Goal: Transaction & Acquisition: Purchase product/service

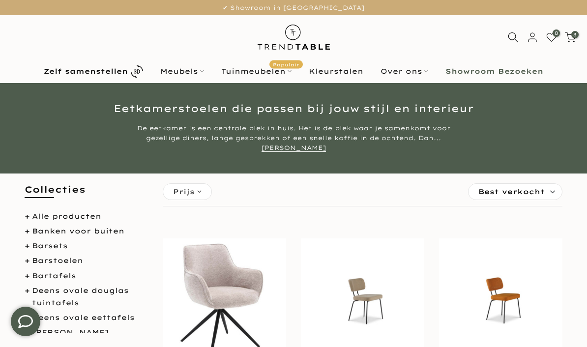
click at [79, 68] on b "Zelf samenstellen" at bounding box center [86, 71] width 84 height 7
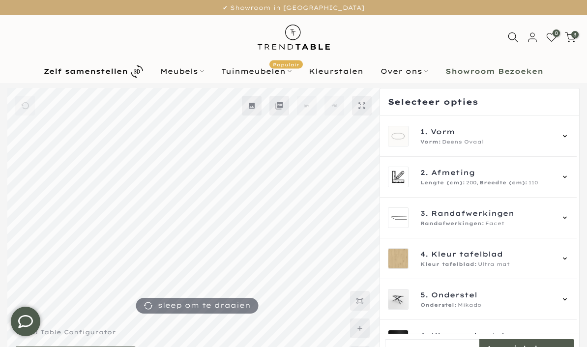
click at [576, 35] on span "3" at bounding box center [574, 34] width 7 height 7
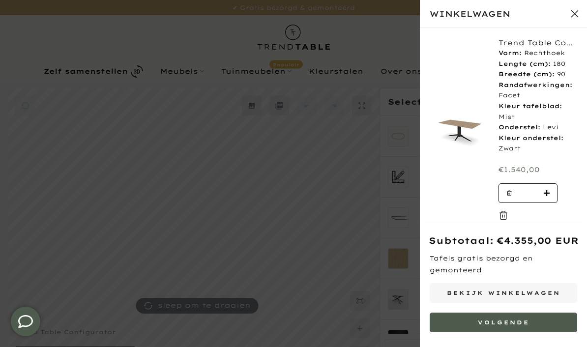
click at [535, 322] on button "Volgende" at bounding box center [503, 323] width 147 height 20
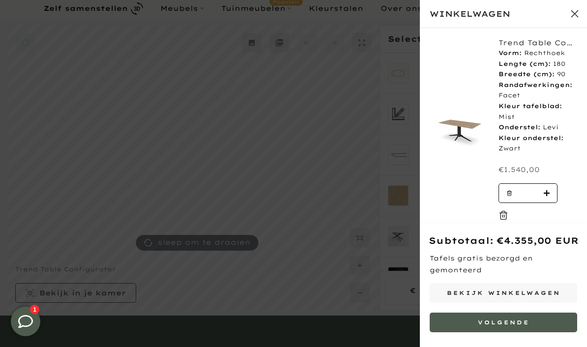
click at [584, 9] on button "Sluit winkelwagen" at bounding box center [574, 13] width 25 height 25
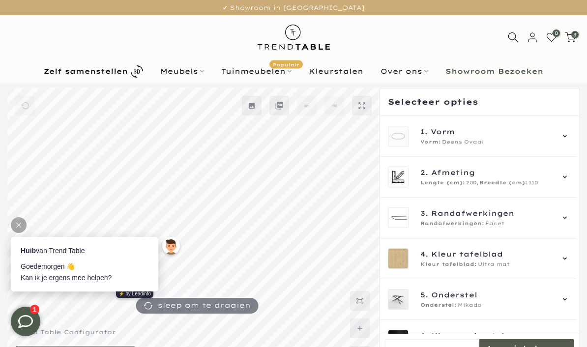
scroll to position [0, 0]
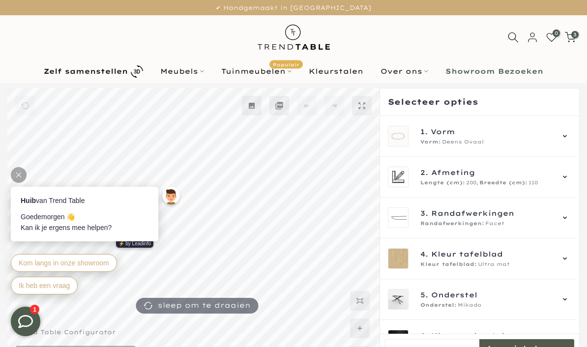
click at [575, 32] on span "3" at bounding box center [574, 34] width 7 height 7
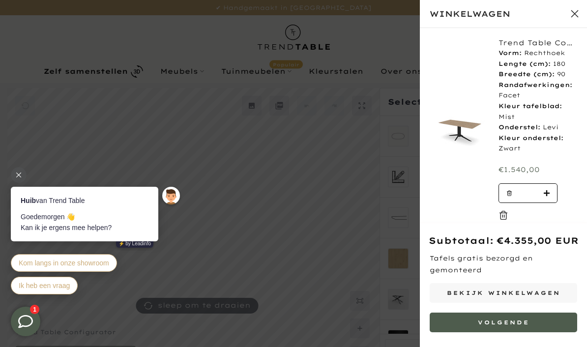
click at [22, 175] on div at bounding box center [19, 175] width 16 height 16
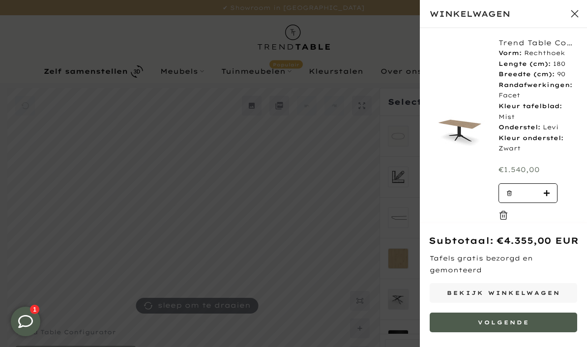
click at [583, 11] on button "Sluit winkelwagen" at bounding box center [574, 13] width 25 height 25
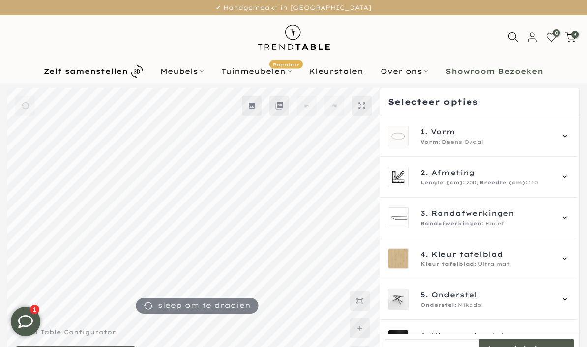
click at [574, 38] on span "3" at bounding box center [574, 34] width 7 height 7
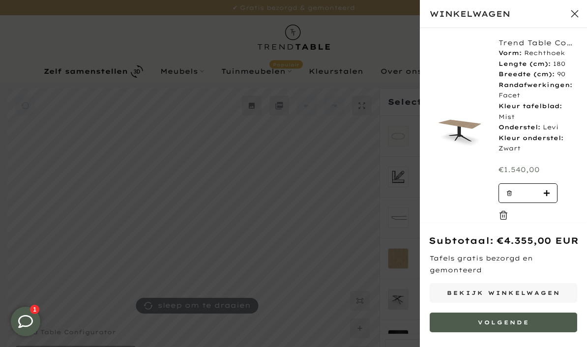
click at [539, 303] on link "Bekijk winkelwagen" at bounding box center [503, 293] width 147 height 20
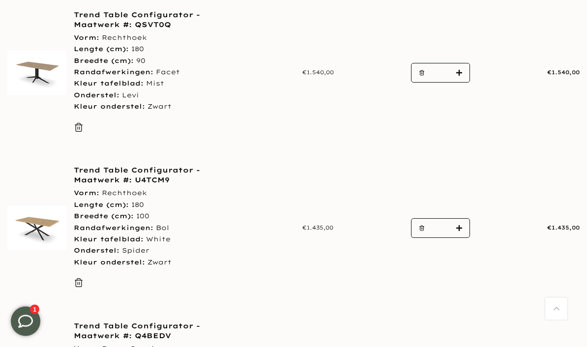
scroll to position [202, 0]
click at [425, 67] on button "button" at bounding box center [418, 73] width 15 height 20
type input "*"
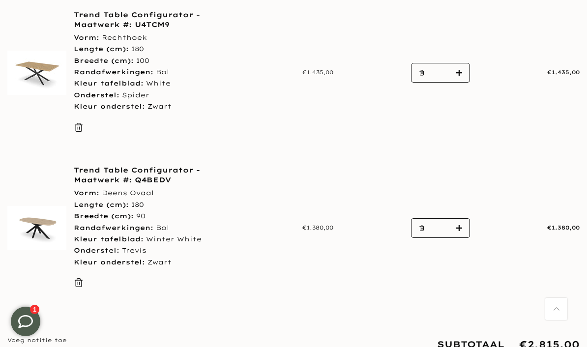
click at [106, 181] on link "Trend Table Configurator - Maatwerk #: Q4BEDV" at bounding box center [156, 175] width 164 height 20
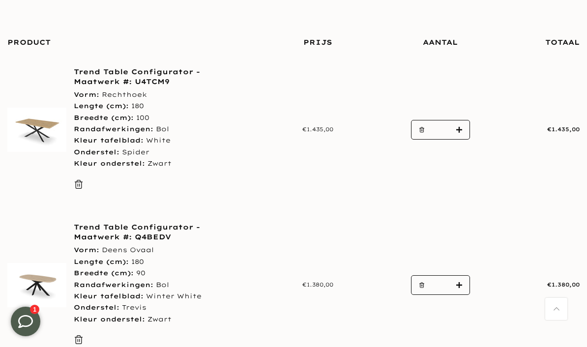
scroll to position [143, 0]
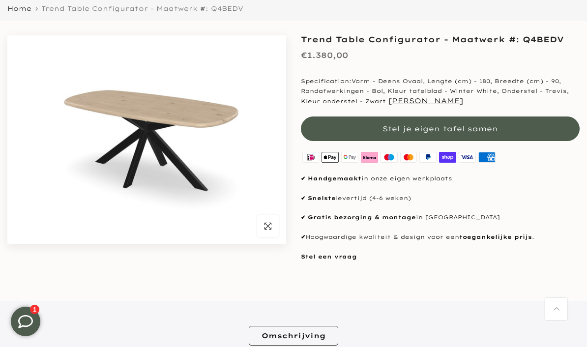
scroll to position [88, 0]
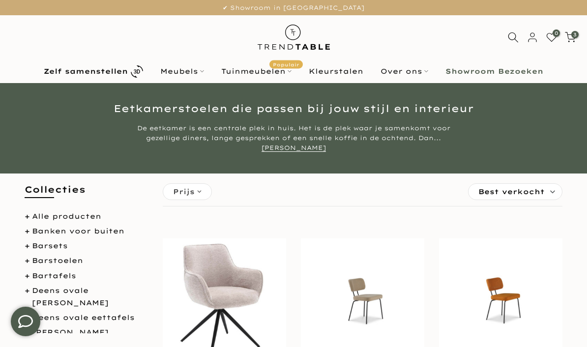
click link "Zelf samenstellen"
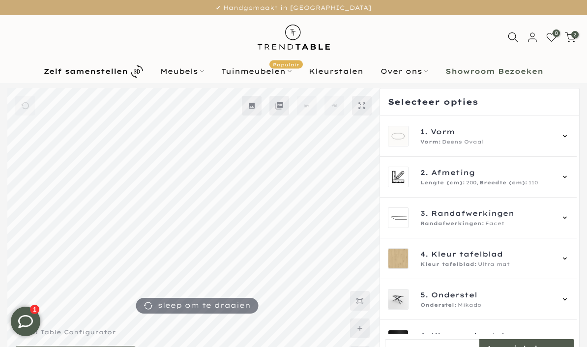
click at [565, 135] on div "1. Vorm Vorm: Deens Ovaal" at bounding box center [478, 136] width 181 height 21
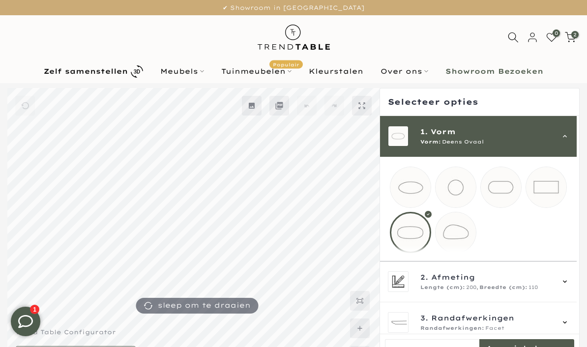
click at [415, 237] on div at bounding box center [410, 232] width 41 height 41
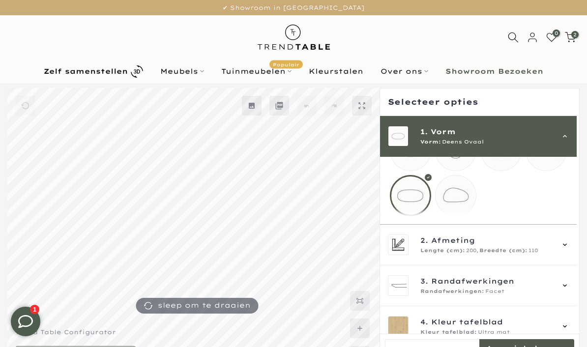
scroll to position [36, 0]
click at [569, 249] on icon at bounding box center [565, 245] width 8 height 8
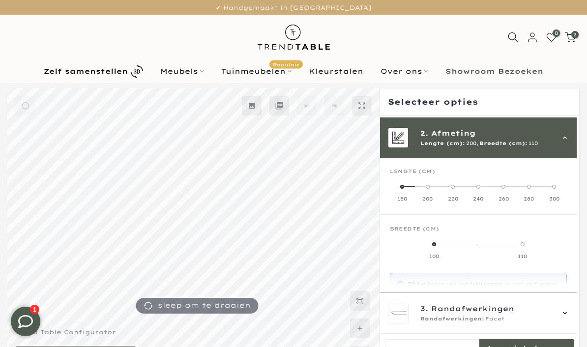
scroll to position [41, 0]
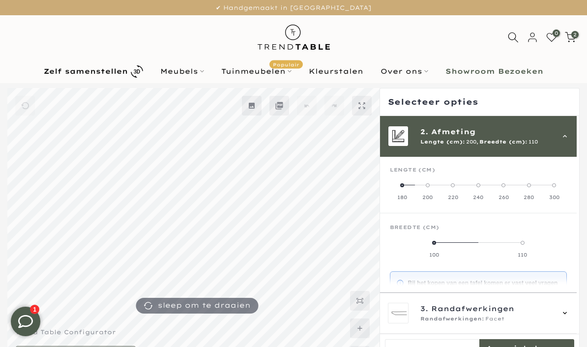
click at [404, 185] on span at bounding box center [402, 185] width 4 height 4
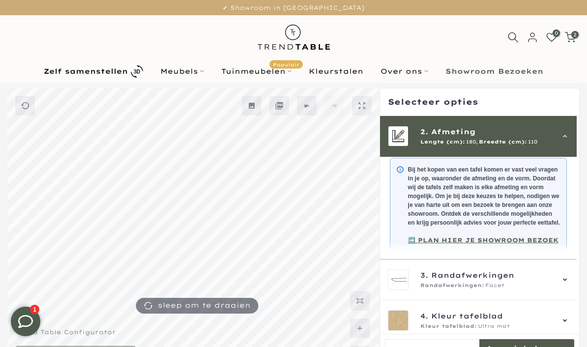
scroll to position [171, 0]
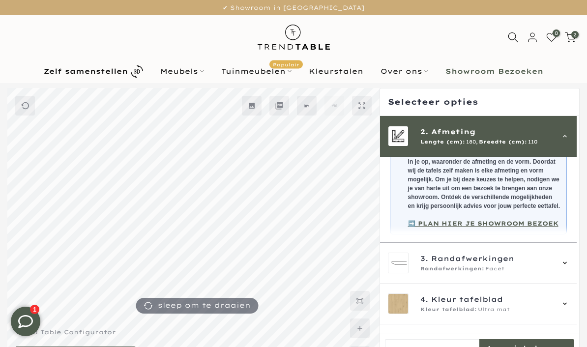
click at [569, 267] on icon at bounding box center [565, 263] width 8 height 8
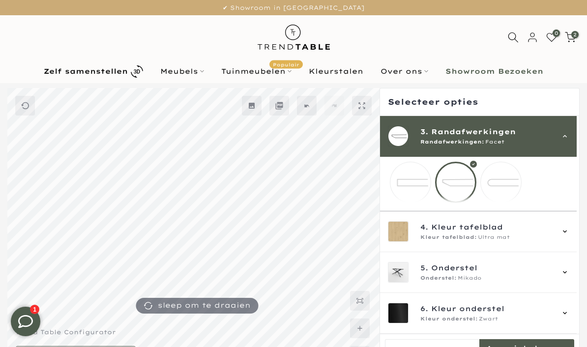
scroll to position [56, 0]
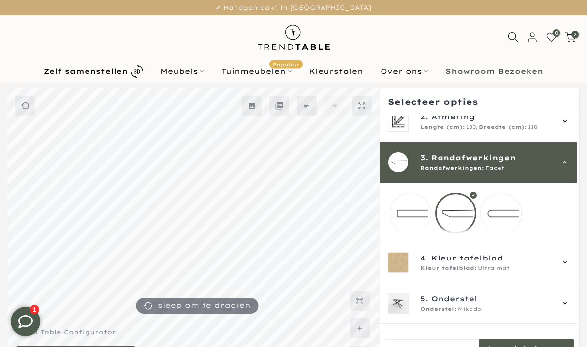
click at [506, 216] on mmq-loader at bounding box center [501, 213] width 40 height 40
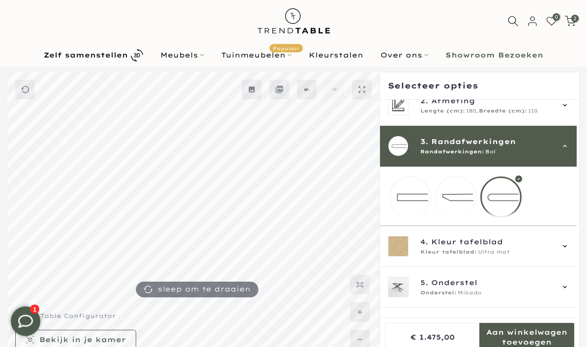
scroll to position [18, 0]
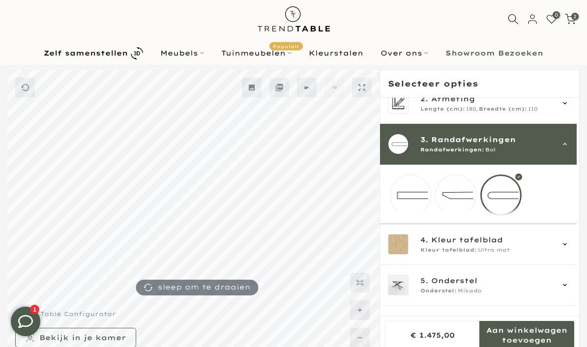
click at [567, 286] on icon at bounding box center [565, 285] width 4 height 2
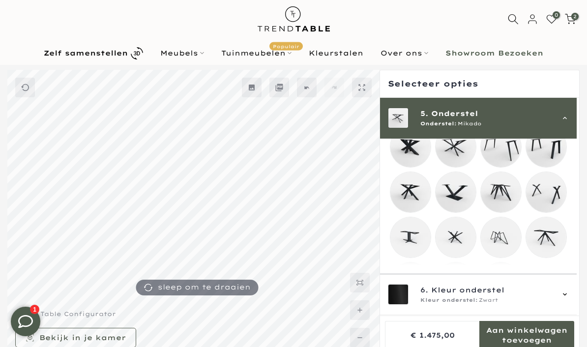
scroll to position [231, 0]
click at [459, 246] on mmq-loader at bounding box center [455, 237] width 40 height 40
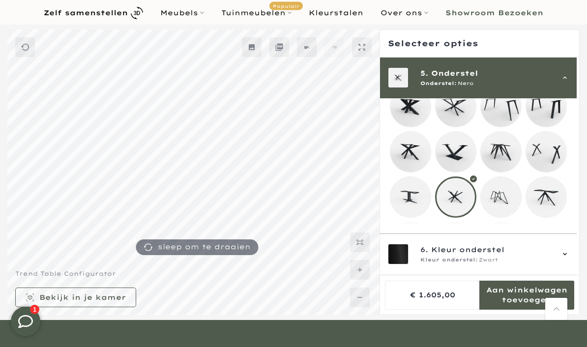
click at [411, 249] on mmq-loader at bounding box center [410, 242] width 40 height 40
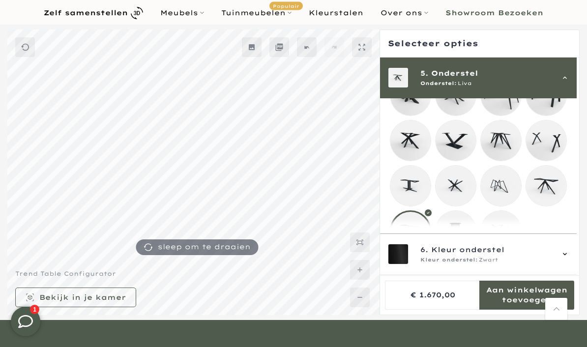
scroll to position [241, 0]
click at [508, 241] on mmq-loader at bounding box center [501, 231] width 40 height 40
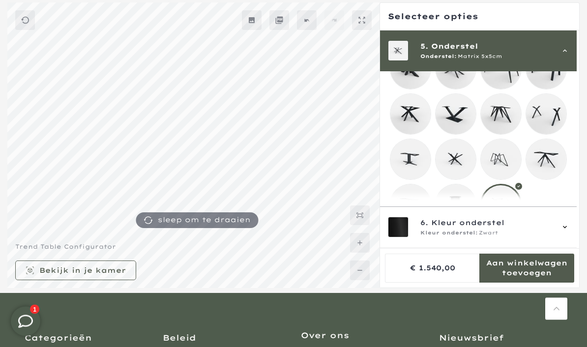
scroll to position [91, 0]
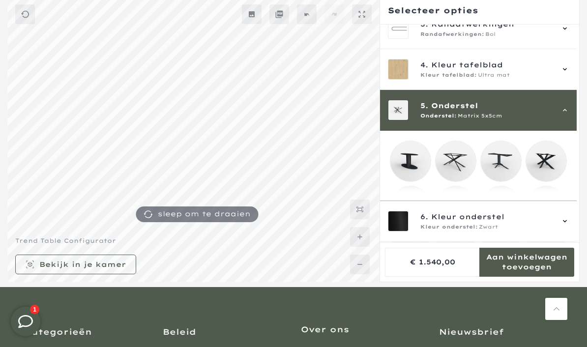
click at [569, 68] on icon at bounding box center [565, 69] width 8 height 8
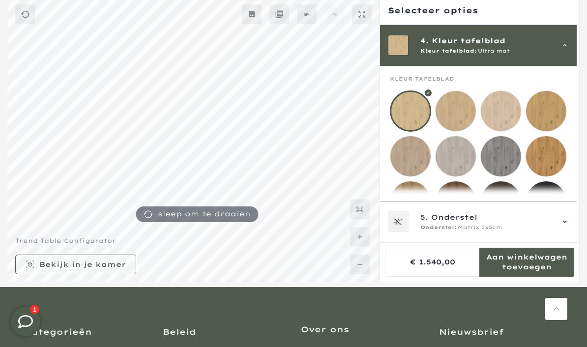
scroll to position [122, 0]
click at [551, 109] on mmq-loader at bounding box center [546, 110] width 40 height 40
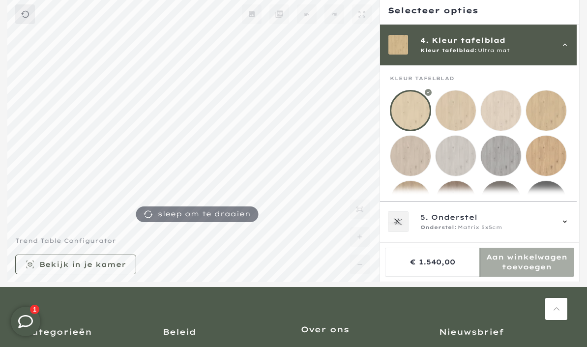
scroll to position [132, 0]
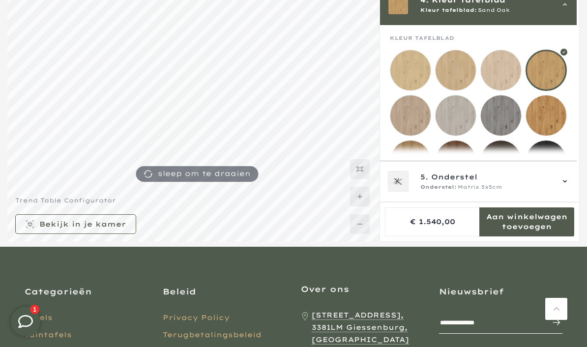
click at [506, 68] on mmq-loader at bounding box center [501, 70] width 40 height 40
click at [408, 122] on mmq-loader at bounding box center [410, 115] width 40 height 40
click at [113, 229] on mmq-formatted-message at bounding box center [82, 224] width 87 height 10
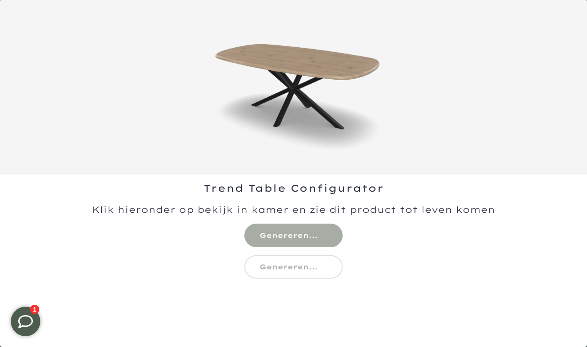
scroll to position [47, 0]
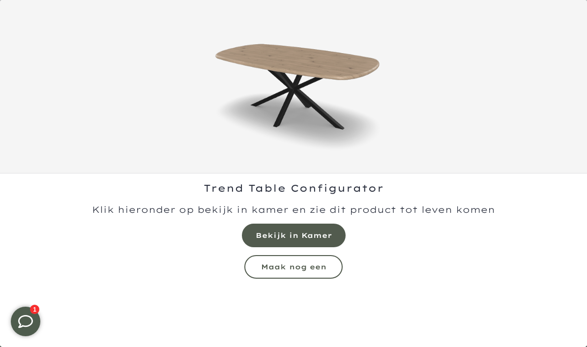
click at [319, 234] on mmq-formatted-message at bounding box center [294, 236] width 76 height 10
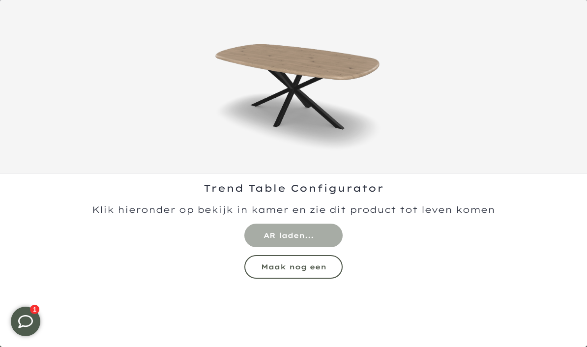
scroll to position [0, 0]
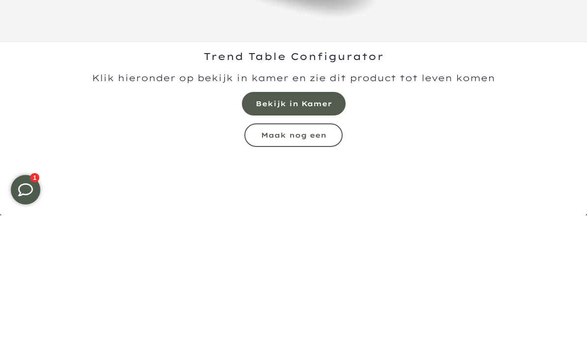
scroll to position [132, 0]
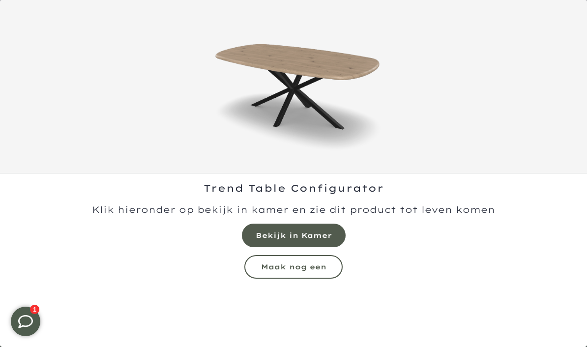
scroll to position [32, 0]
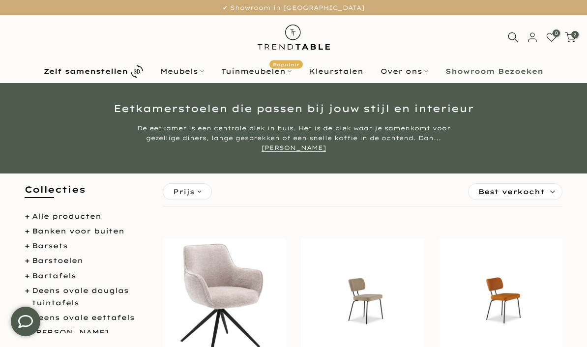
click at [120, 71] on b "Zelf samenstellen" at bounding box center [86, 71] width 84 height 7
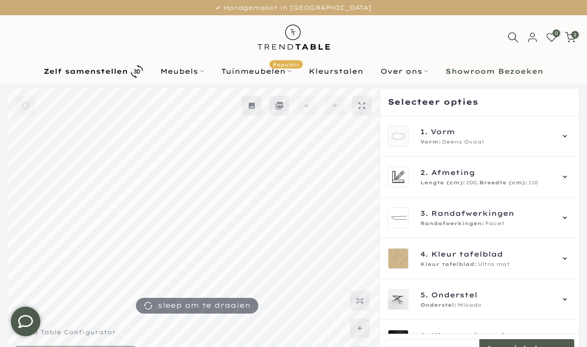
click at [569, 134] on icon at bounding box center [565, 136] width 8 height 8
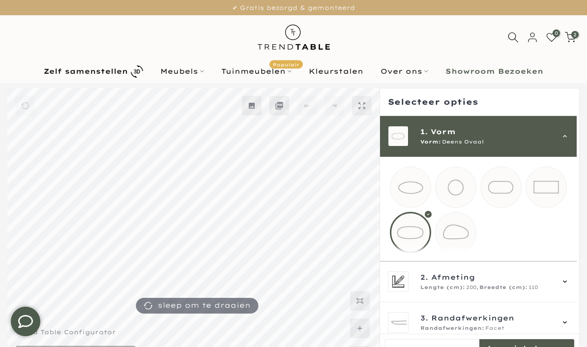
click at [550, 190] on mmq-loader at bounding box center [546, 187] width 40 height 40
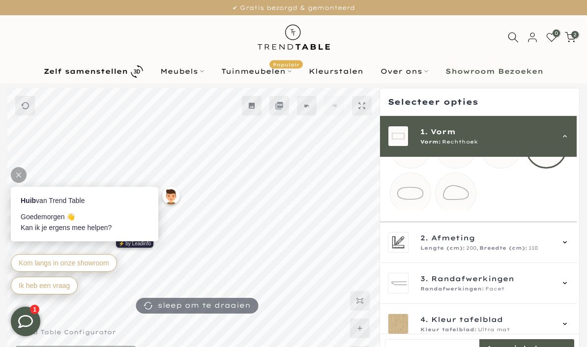
click at [564, 252] on div "2. Afmeting Lengte (cm): 200, Breedte (cm): 110" at bounding box center [478, 242] width 181 height 21
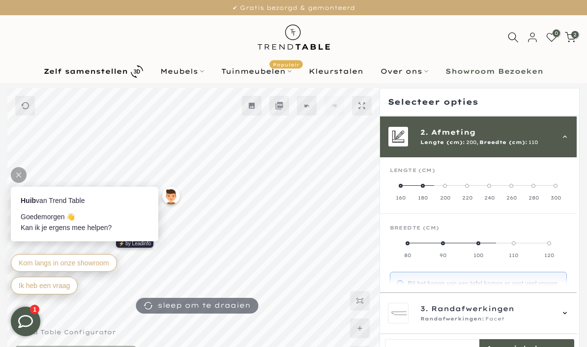
scroll to position [41, 0]
click at [403, 185] on span at bounding box center [401, 185] width 4 height 4
click at [529, 248] on label "90" at bounding box center [522, 249] width 88 height 20
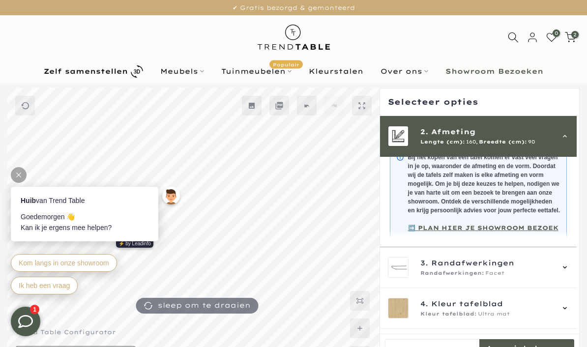
scroll to position [171, 0]
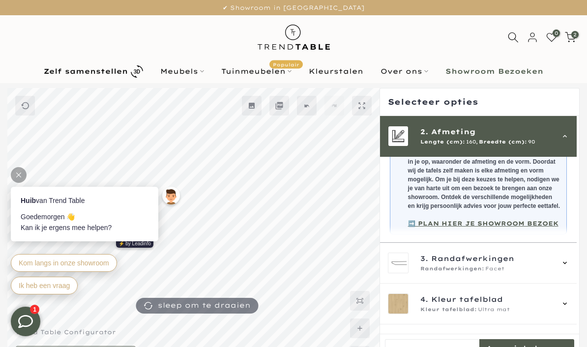
click at [576, 270] on div "3. Randafwerkingen Randafwerkingen: Facet" at bounding box center [478, 263] width 197 height 41
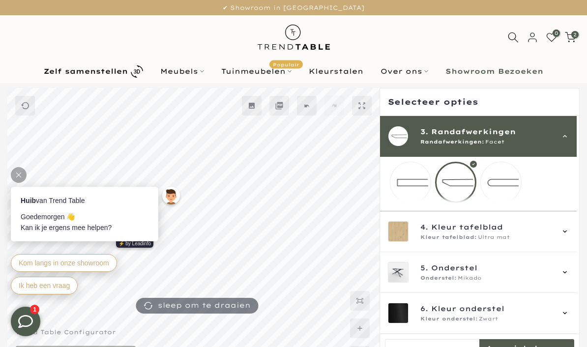
scroll to position [56, 0]
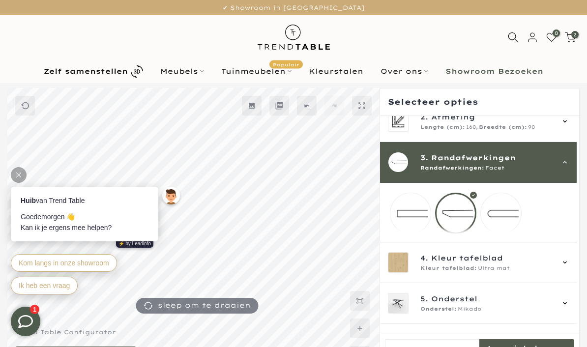
click at [465, 212] on div at bounding box center [455, 213] width 41 height 41
click at [569, 266] on icon at bounding box center [565, 263] width 8 height 8
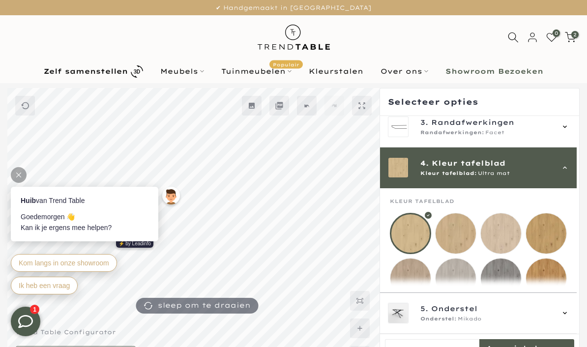
scroll to position [122, 0]
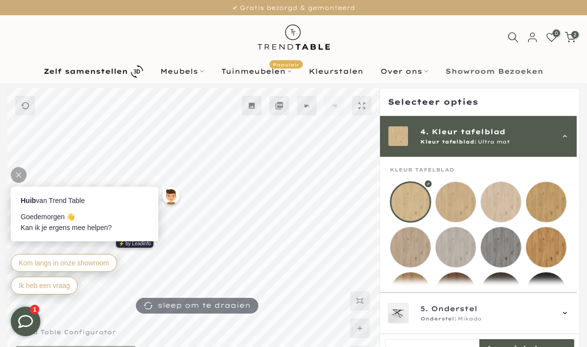
click at [458, 199] on mmq-loader at bounding box center [455, 202] width 40 height 40
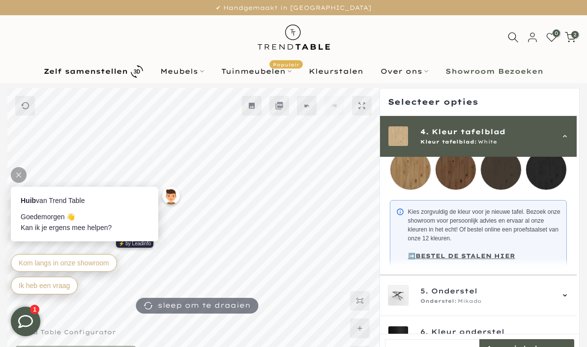
click at [572, 257] on mmq-components-mapper at bounding box center [478, 232] width 197 height 85
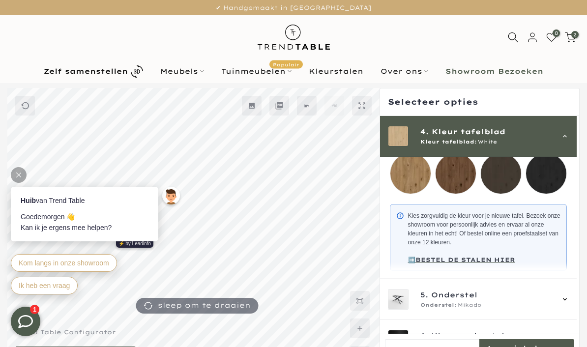
scroll to position [240, 0]
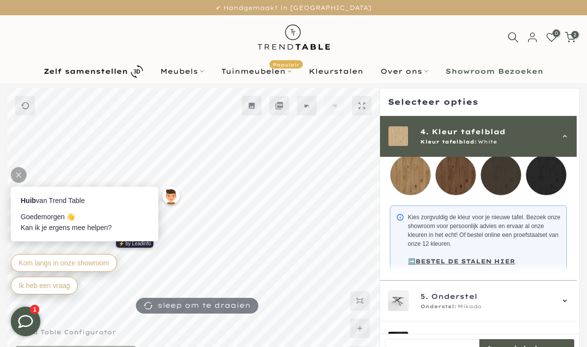
click at [569, 305] on icon at bounding box center [565, 301] width 8 height 8
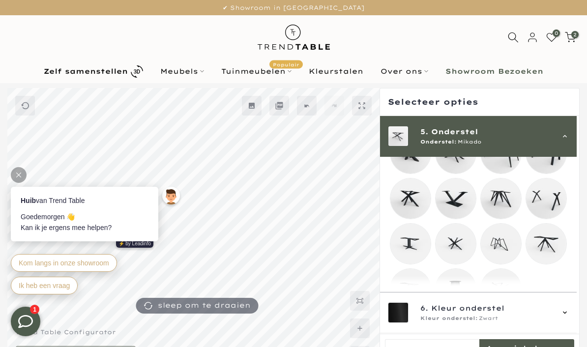
scroll to position [241, 0]
click at [413, 297] on mmq-loader at bounding box center [410, 290] width 40 height 40
click at [506, 298] on mmq-loader at bounding box center [501, 290] width 40 height 40
click at [459, 250] on mmq-loader at bounding box center [455, 245] width 40 height 40
click at [504, 293] on mmq-loader at bounding box center [501, 290] width 40 height 40
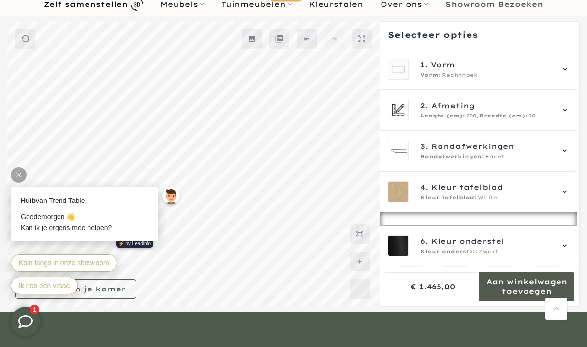
click at [569, 148] on icon at bounding box center [565, 151] width 8 height 8
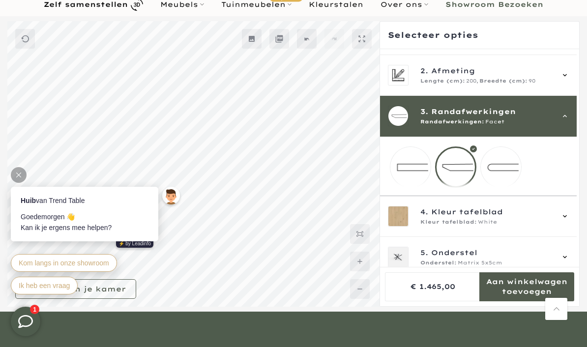
scroll to position [55, 0]
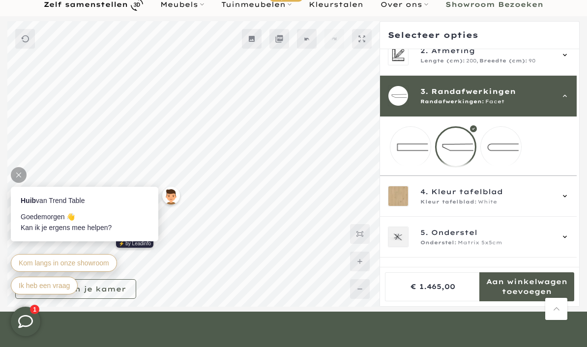
click at [405, 147] on mmq-loader at bounding box center [410, 147] width 40 height 40
click at [508, 144] on mmq-loader at bounding box center [501, 147] width 40 height 40
click at [567, 200] on icon at bounding box center [565, 196] width 8 height 8
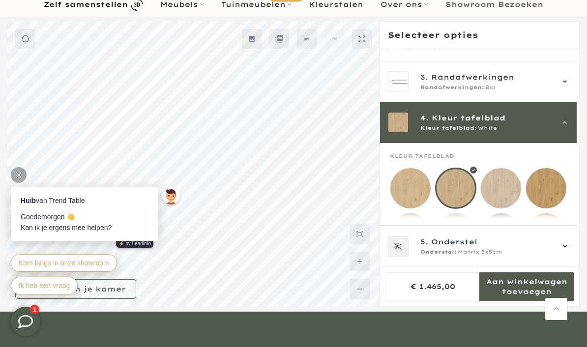
scroll to position [122, 0]
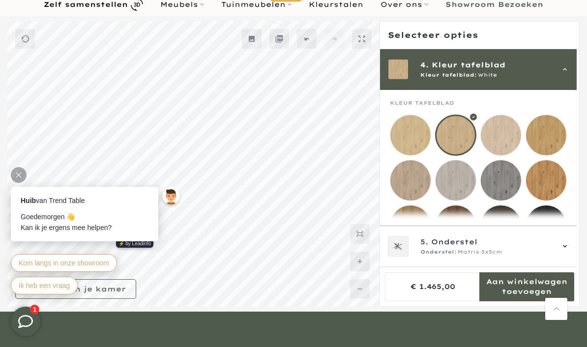
click at [551, 133] on mmq-loader at bounding box center [546, 135] width 40 height 40
click at [24, 171] on div at bounding box center [19, 175] width 16 height 16
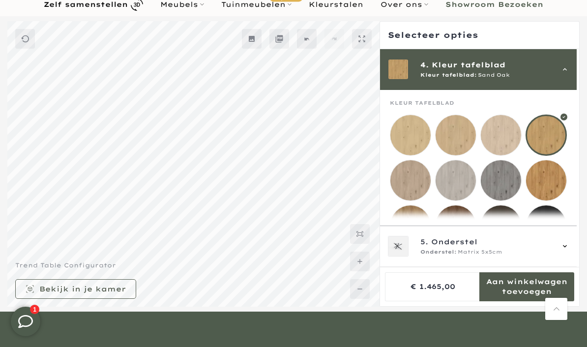
click at [120, 299] on mmq-button at bounding box center [75, 289] width 121 height 20
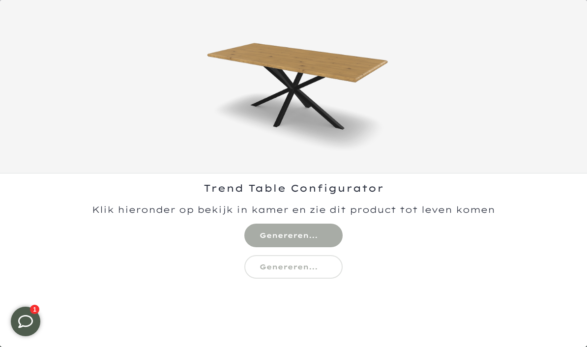
click at [302, 231] on div "Trend Table Configurator" at bounding box center [293, 259] width 587 height 173
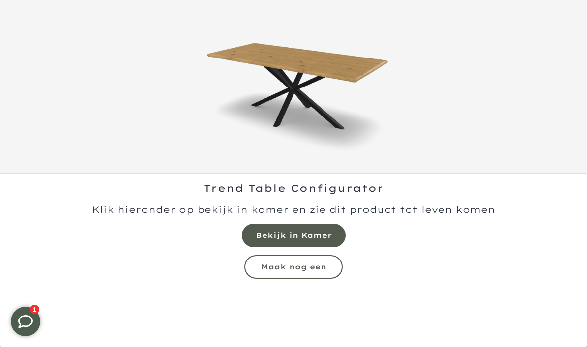
click at [323, 237] on mmq-formatted-message at bounding box center [294, 236] width 76 height 10
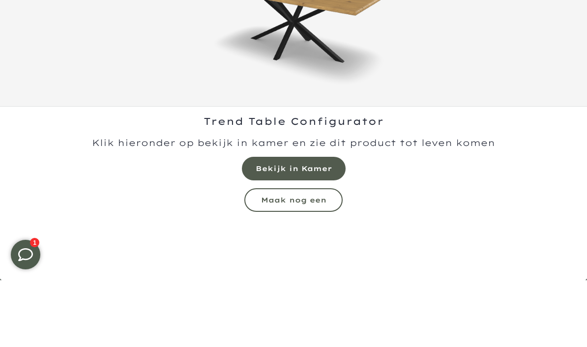
scroll to position [67, 0]
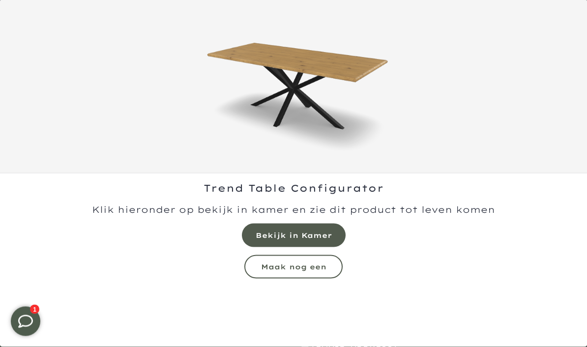
scroll to position [16, 0]
click at [329, 266] on mmq-button at bounding box center [293, 267] width 98 height 24
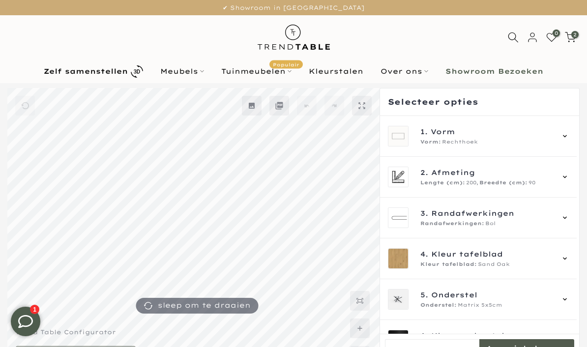
click at [574, 134] on div "1. Vorm Vorm: Rechthoek" at bounding box center [478, 136] width 197 height 41
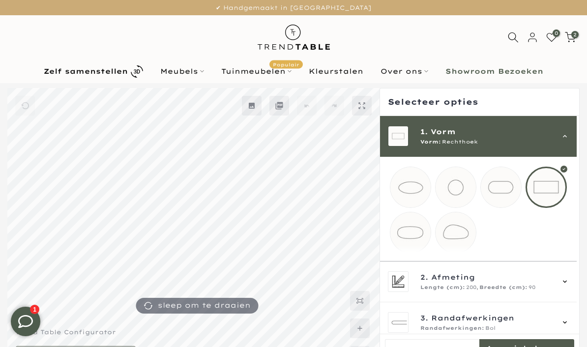
click at [411, 234] on mmq-loader at bounding box center [410, 232] width 40 height 40
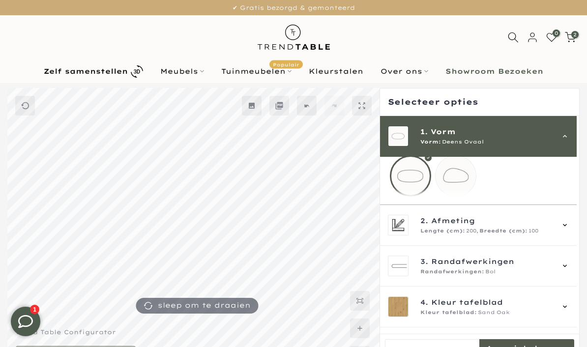
scroll to position [58, 0]
click at [569, 228] on icon at bounding box center [565, 224] width 8 height 8
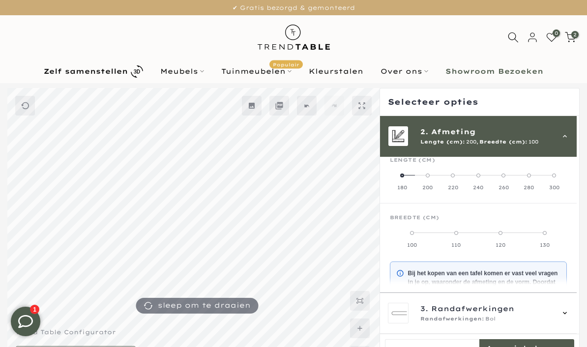
scroll to position [41, 0]
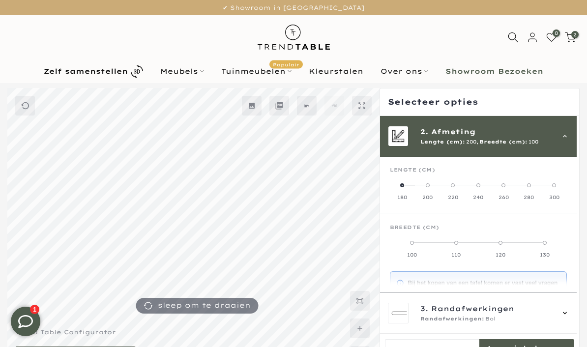
click at [404, 188] on label "180" at bounding box center [402, 191] width 25 height 20
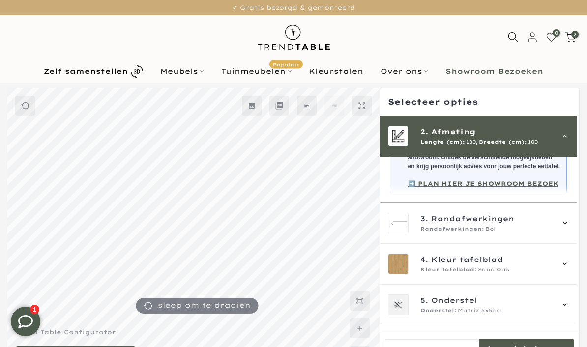
click at [569, 268] on icon at bounding box center [565, 264] width 8 height 8
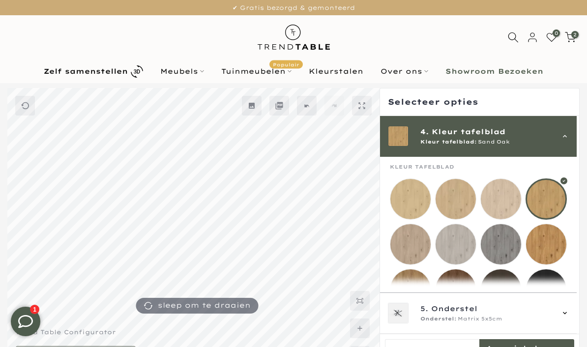
scroll to position [122, 0]
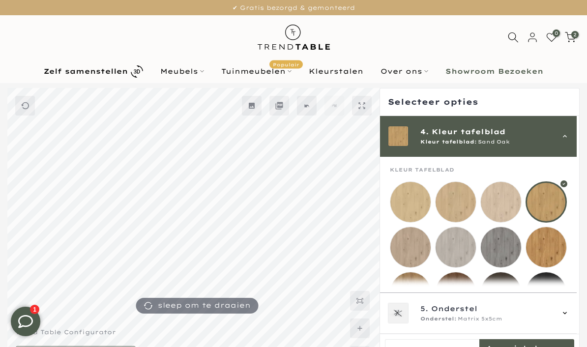
click at [406, 246] on mmq-loader at bounding box center [410, 247] width 40 height 40
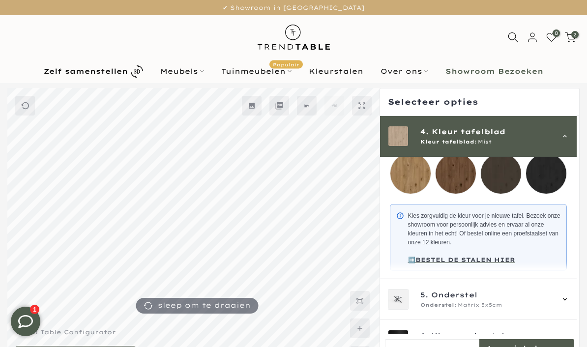
scroll to position [240, 0]
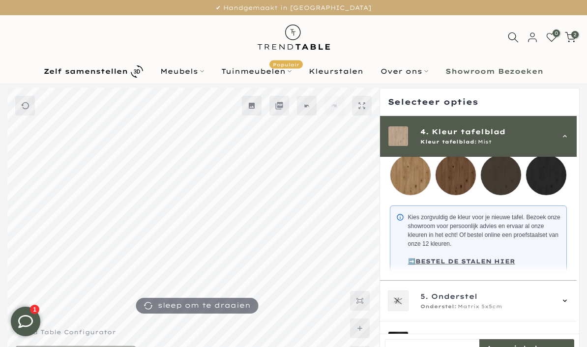
click at [569, 305] on icon at bounding box center [565, 301] width 8 height 8
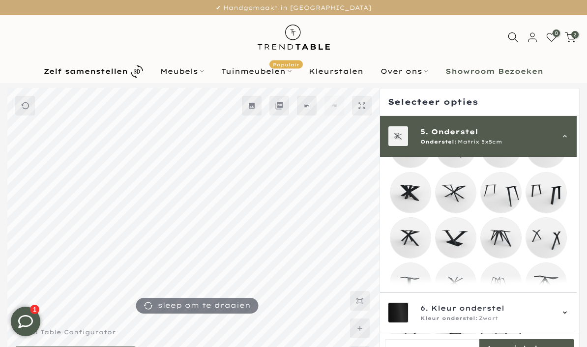
scroll to position [163, 0]
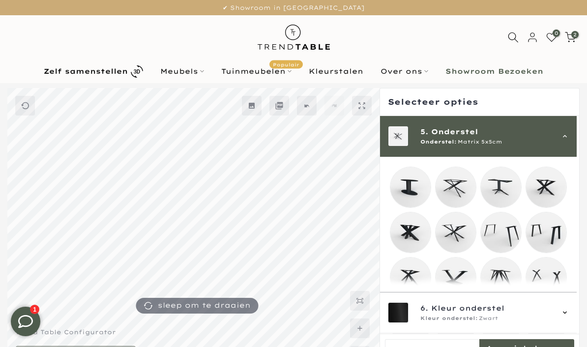
click at [503, 186] on mmq-loader at bounding box center [501, 187] width 40 height 40
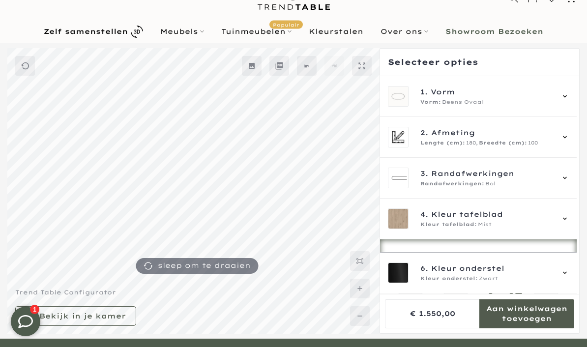
click at [114, 326] on mmq-button at bounding box center [75, 316] width 121 height 20
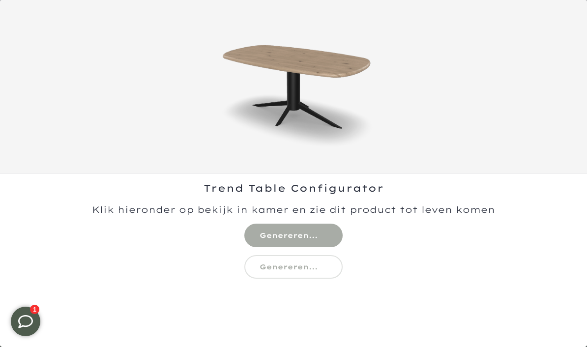
click at [313, 233] on div "Trend Table Configurator" at bounding box center [293, 259] width 587 height 173
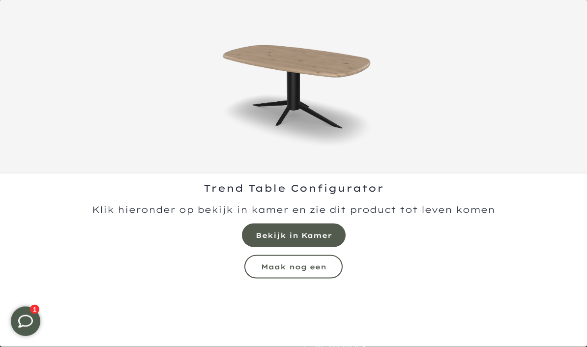
scroll to position [58, 0]
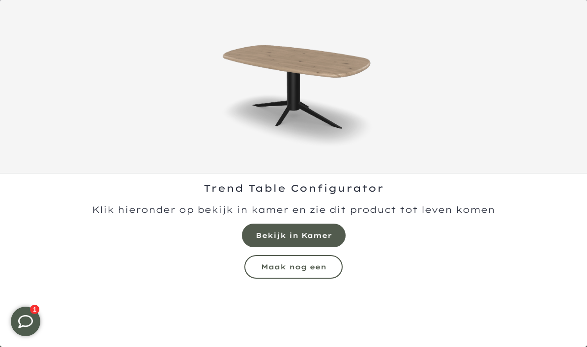
click at [324, 247] on mmq-button at bounding box center [294, 236] width 104 height 24
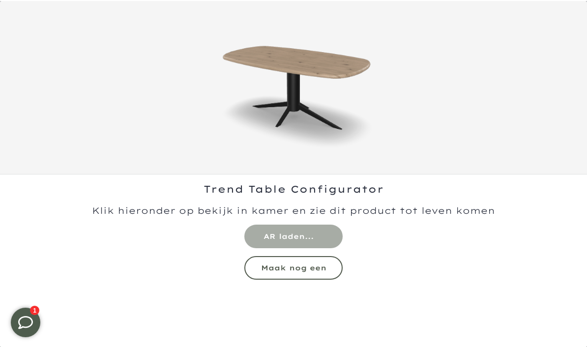
scroll to position [0, 0]
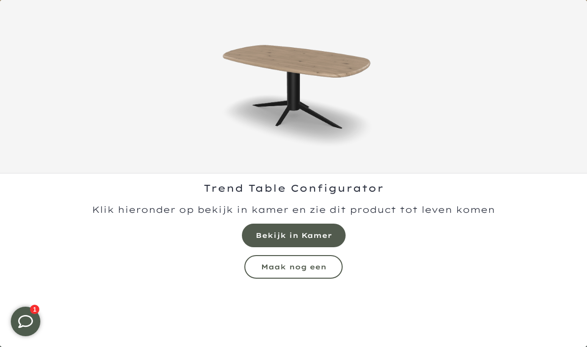
click at [321, 231] on mmq-formatted-message at bounding box center [294, 236] width 76 height 10
click at [328, 264] on mmq-button at bounding box center [293, 267] width 98 height 24
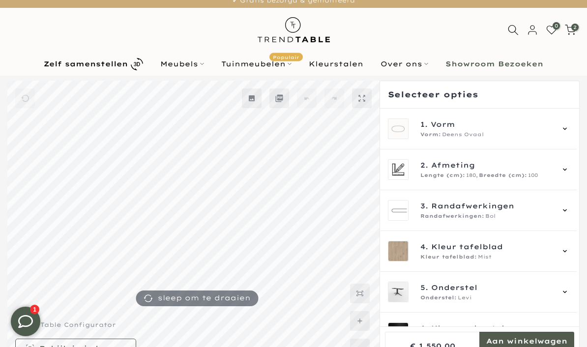
click at [574, 126] on div "1. Vorm Vorm: Deens Ovaal" at bounding box center [478, 129] width 197 height 41
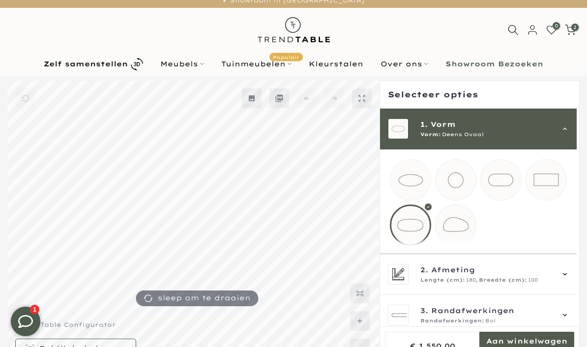
click at [551, 179] on mmq-loader at bounding box center [546, 180] width 40 height 40
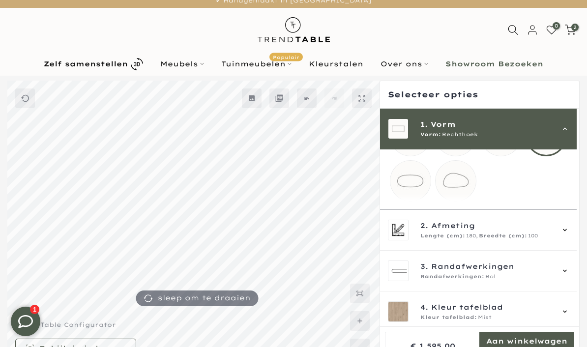
scroll to position [44, 0]
click at [569, 234] on icon at bounding box center [565, 230] width 8 height 8
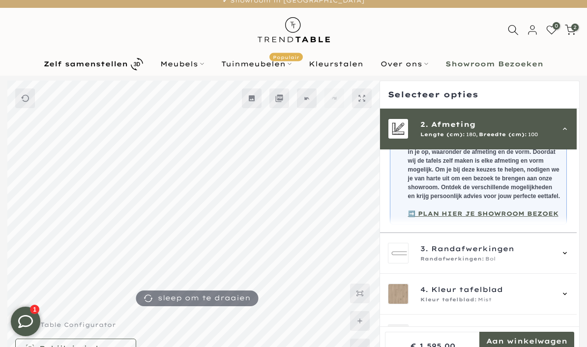
scroll to position [174, 0]
click at [569, 257] on icon at bounding box center [565, 253] width 8 height 8
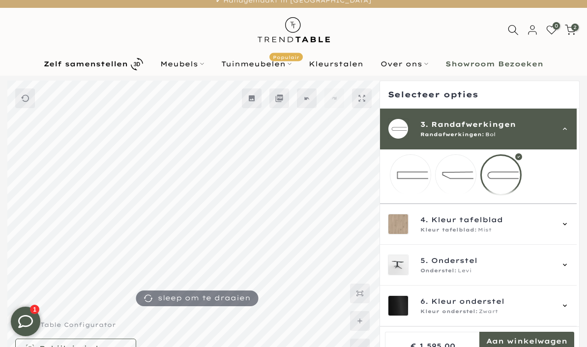
scroll to position [56, 0]
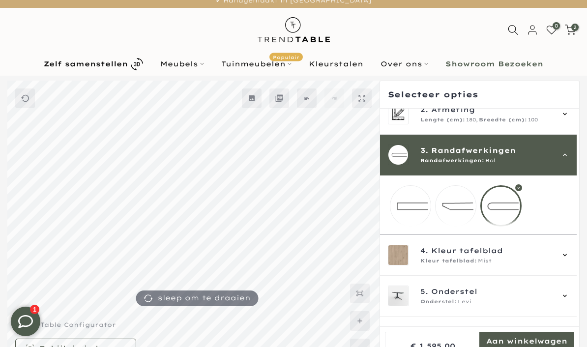
click at [411, 214] on mmq-loader at bounding box center [410, 206] width 40 height 40
click at [459, 214] on mmq-loader at bounding box center [455, 206] width 40 height 40
click at [507, 211] on mmq-loader at bounding box center [501, 206] width 40 height 40
click at [569, 259] on icon at bounding box center [565, 255] width 8 height 8
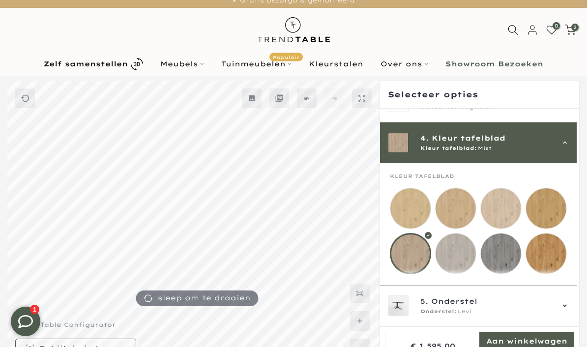
scroll to position [122, 0]
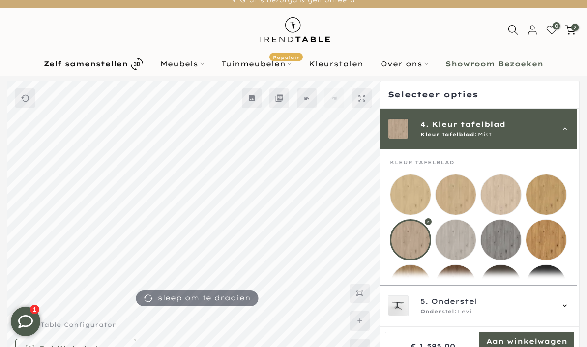
click at [459, 193] on mmq-loader at bounding box center [455, 194] width 40 height 40
click at [412, 192] on mmq-loader at bounding box center [410, 194] width 40 height 40
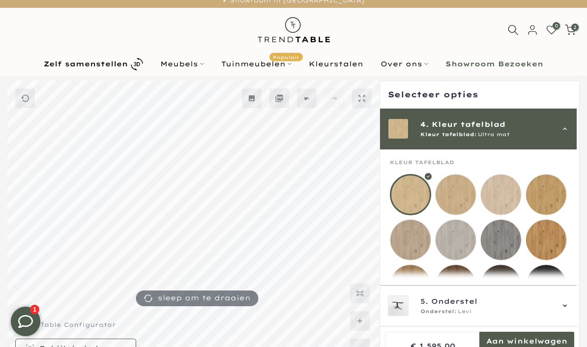
click at [502, 198] on mmq-loader at bounding box center [501, 194] width 40 height 40
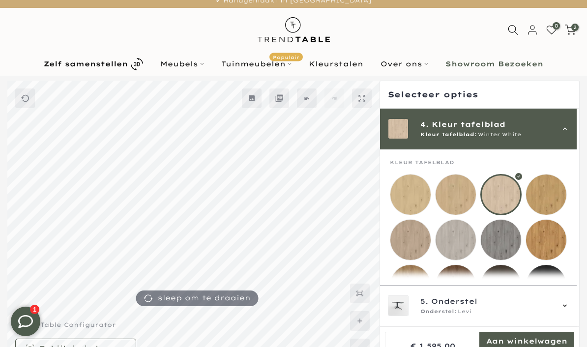
click at [414, 247] on mmq-loader at bounding box center [410, 240] width 40 height 40
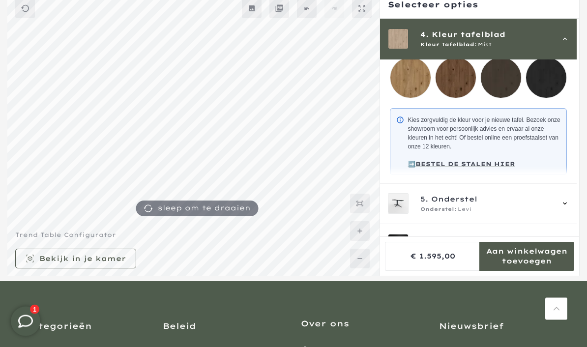
scroll to position [97, 0]
click at [569, 207] on icon at bounding box center [565, 204] width 8 height 8
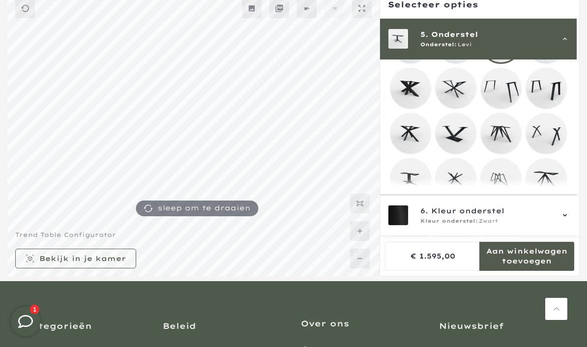
scroll to position [210, 0]
click at [458, 184] on mmq-loader at bounding box center [455, 178] width 40 height 40
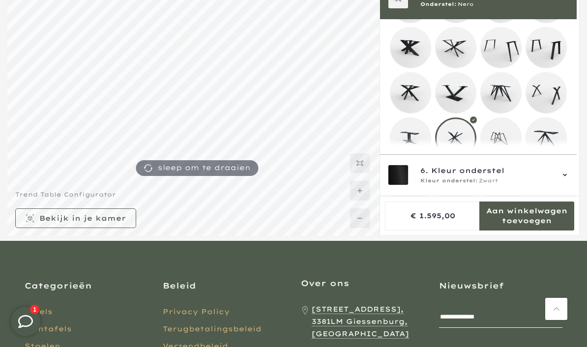
click at [457, 51] on mmq-loader at bounding box center [455, 48] width 40 height 40
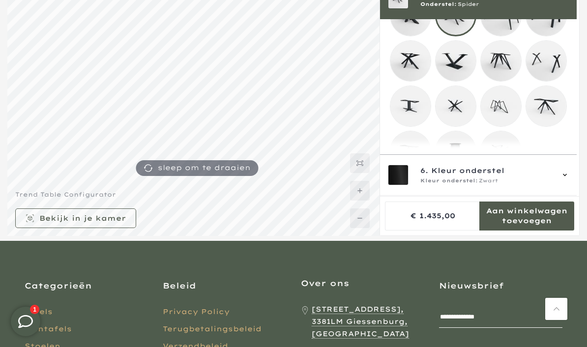
scroll to position [241, 0]
click at [538, 226] on mmq-formatted-message at bounding box center [526, 216] width 95 height 20
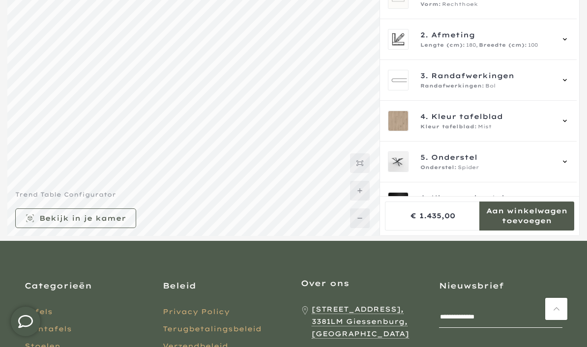
scroll to position [88, 0]
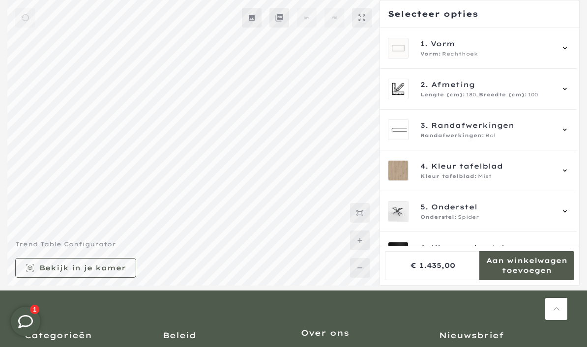
click at [116, 273] on mmq-formatted-message at bounding box center [82, 268] width 87 height 10
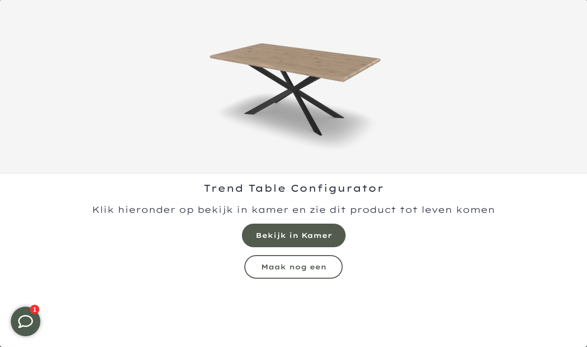
click at [308, 229] on mmq-button at bounding box center [294, 236] width 104 height 24
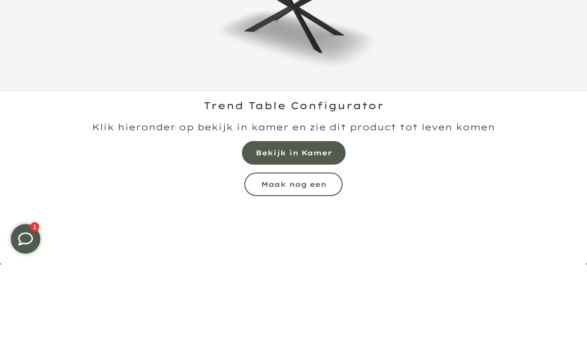
scroll to position [88, 0]
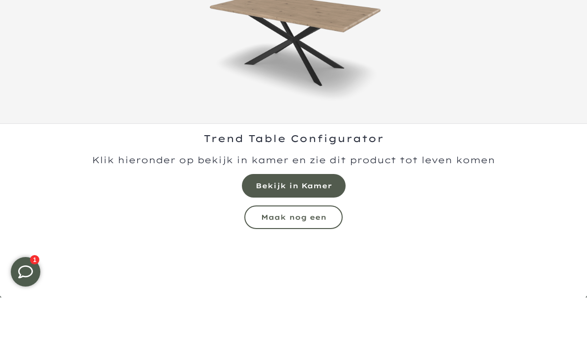
scroll to position [138, 0]
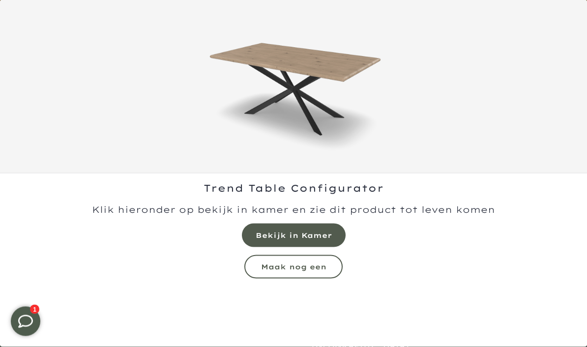
scroll to position [3, 0]
click at [322, 266] on mmq-formatted-message at bounding box center [293, 266] width 65 height 9
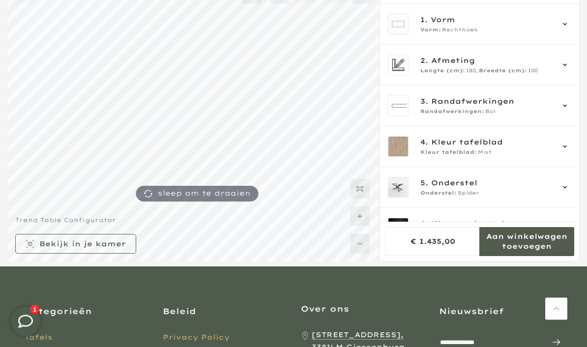
scroll to position [112, 0]
click at [533, 251] on mmq-formatted-message at bounding box center [526, 241] width 95 height 20
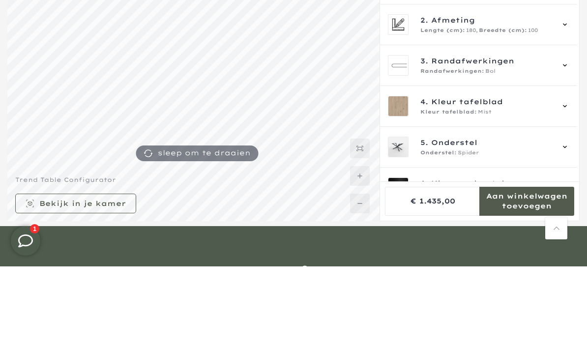
scroll to position [152, 0]
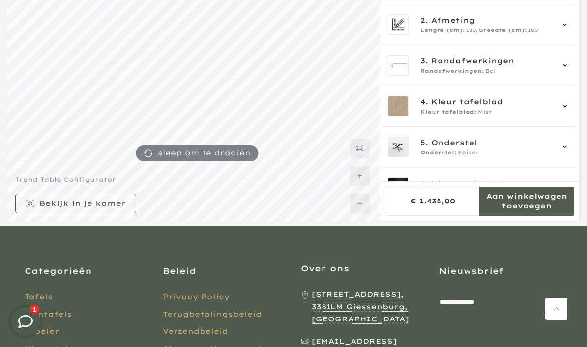
click at [569, 101] on div "4. Kleur tafelblad Kleur tafelblad: Mist" at bounding box center [478, 106] width 181 height 21
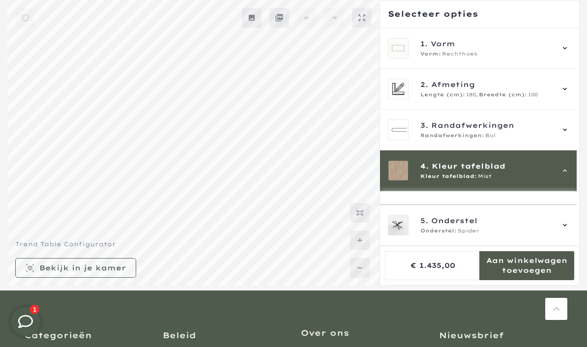
scroll to position [0, 0]
click at [569, 47] on icon at bounding box center [565, 48] width 8 height 8
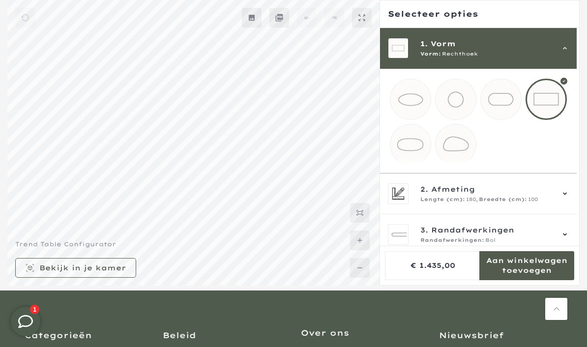
click at [411, 148] on mmq-loader at bounding box center [410, 144] width 40 height 40
click at [569, 198] on icon at bounding box center [565, 194] width 8 height 8
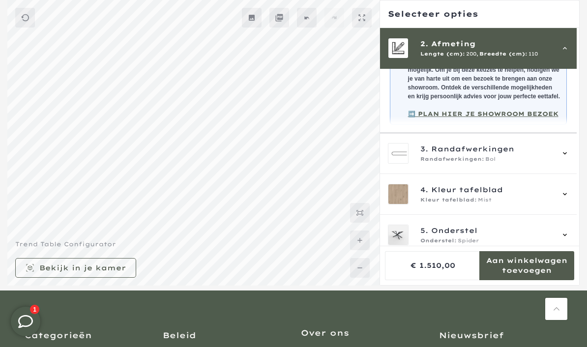
scroll to position [193, 0]
click at [568, 239] on icon at bounding box center [565, 235] width 8 height 8
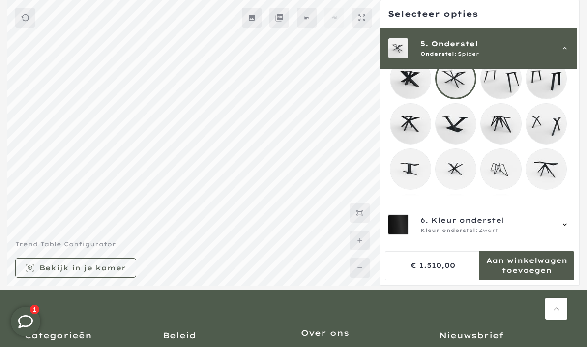
scroll to position [229, 0]
click at [454, 172] on mmq-loader at bounding box center [455, 169] width 40 height 40
click at [411, 222] on mmq-loader at bounding box center [410, 214] width 40 height 40
click at [506, 224] on mmq-loader at bounding box center [501, 214] width 40 height 40
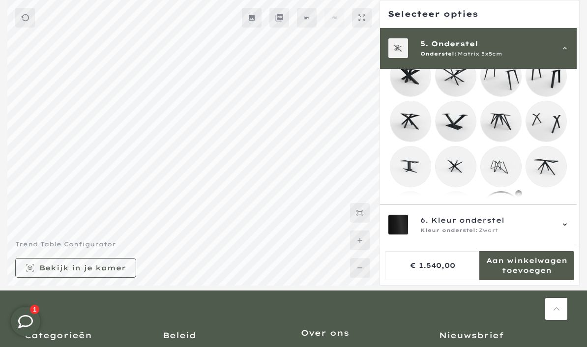
scroll to position [231, 0]
click at [530, 275] on mmq-formatted-message at bounding box center [526, 266] width 95 height 20
click at [525, 280] on div at bounding box center [479, 265] width 189 height 29
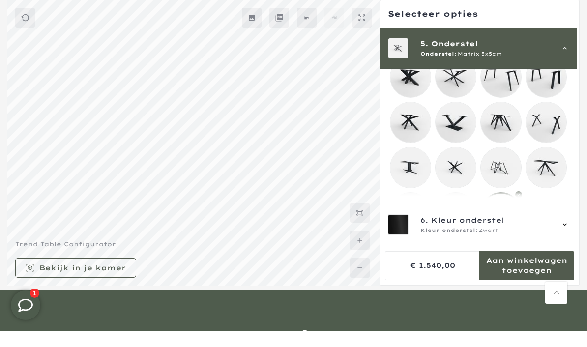
scroll to position [88, 0]
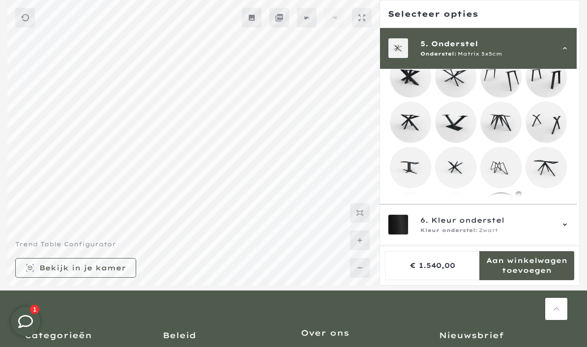
click at [110, 278] on mmq-button at bounding box center [75, 268] width 121 height 20
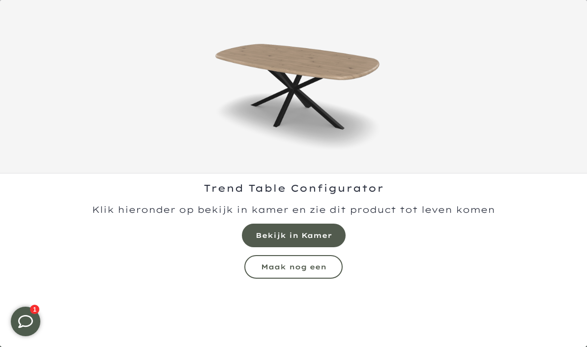
click at [318, 232] on mmq-formatted-message at bounding box center [294, 236] width 76 height 10
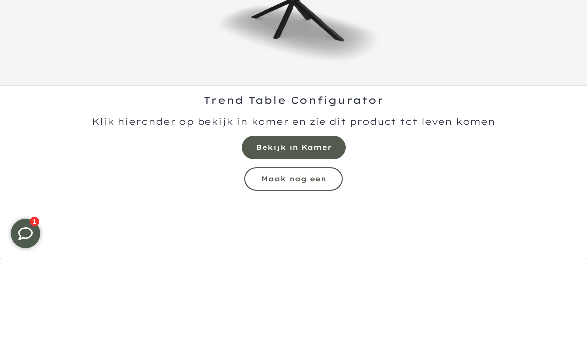
scroll to position [88, 0]
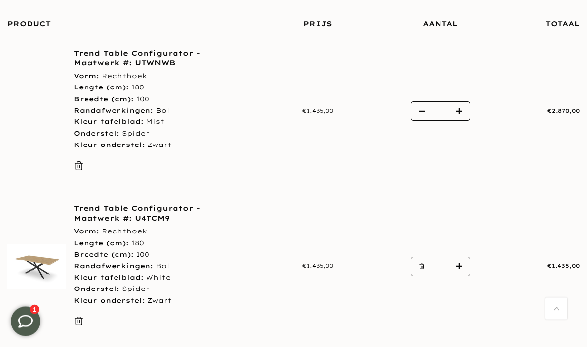
scroll to position [161, 0]
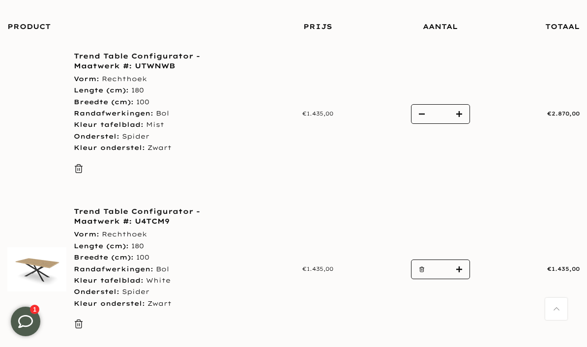
click at [424, 113] on icon "button" at bounding box center [422, 113] width 6 height 1
type input "*"
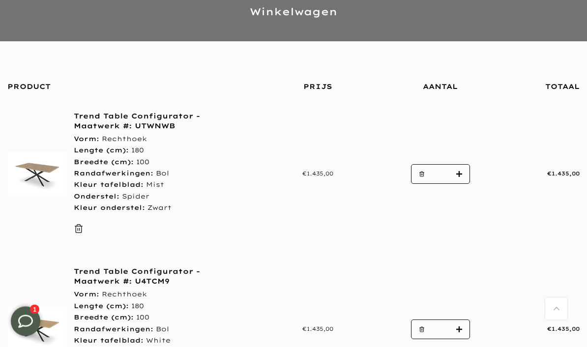
scroll to position [101, 0]
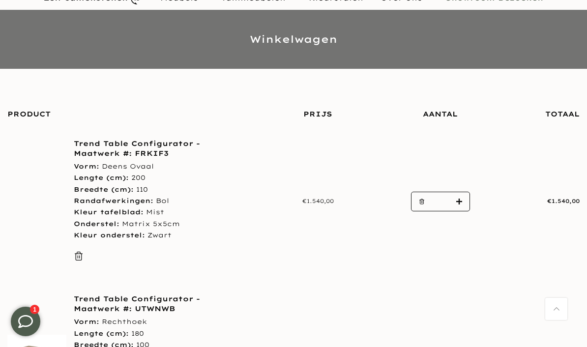
scroll to position [83, 0]
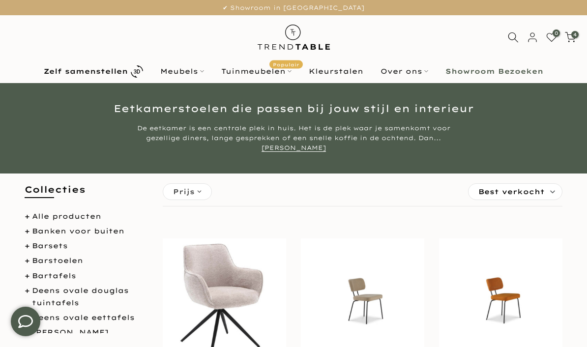
click at [115, 71] on b "Zelf samenstellen" at bounding box center [86, 71] width 84 height 7
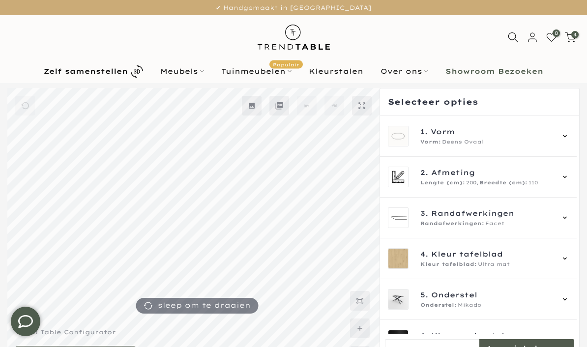
click at [569, 135] on icon at bounding box center [565, 136] width 8 height 8
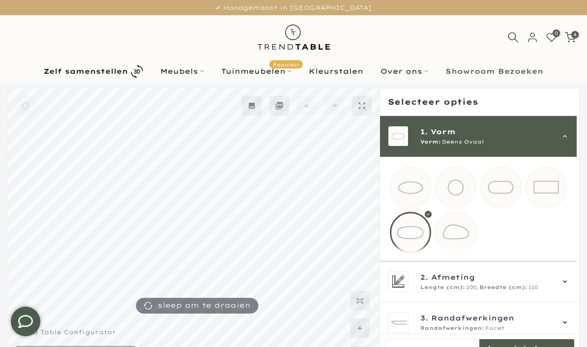
click at [413, 235] on div at bounding box center [410, 232] width 41 height 41
click at [574, 289] on div "2. Afmeting Lengte (cm): 200, Breedte (cm): 110" at bounding box center [478, 281] width 197 height 41
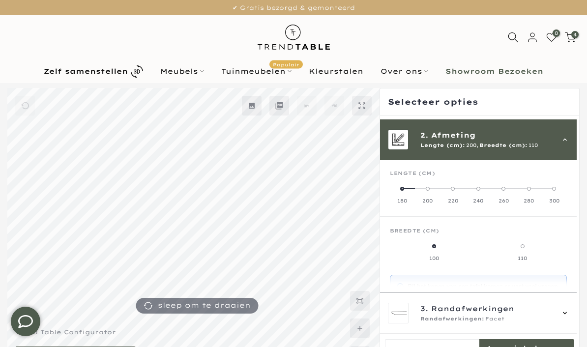
scroll to position [41, 0]
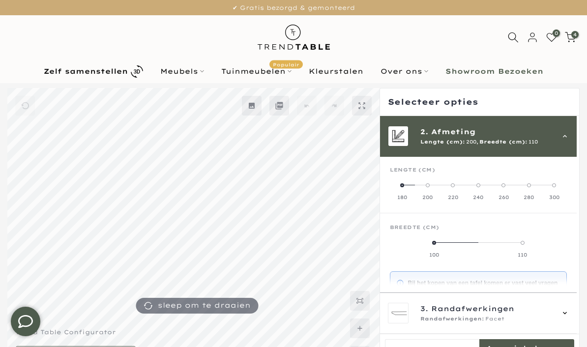
click at [406, 187] on label "180" at bounding box center [402, 191] width 25 height 20
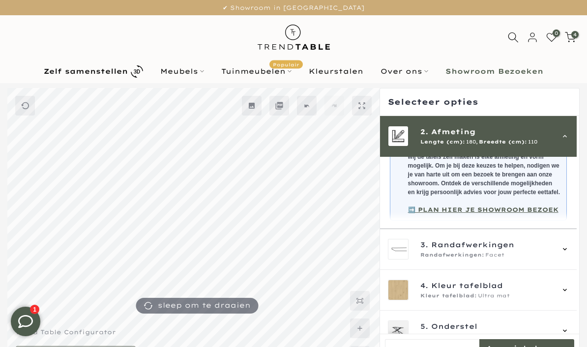
scroll to position [185, 0]
click at [569, 253] on icon at bounding box center [565, 249] width 8 height 8
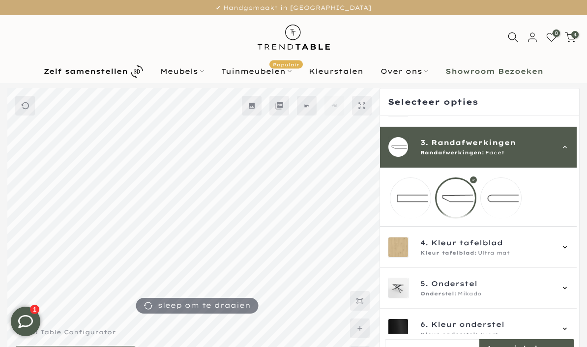
scroll to position [56, 0]
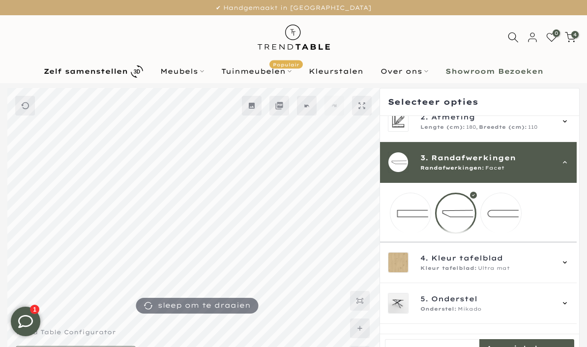
click at [508, 218] on mmq-loader at bounding box center [501, 213] width 40 height 40
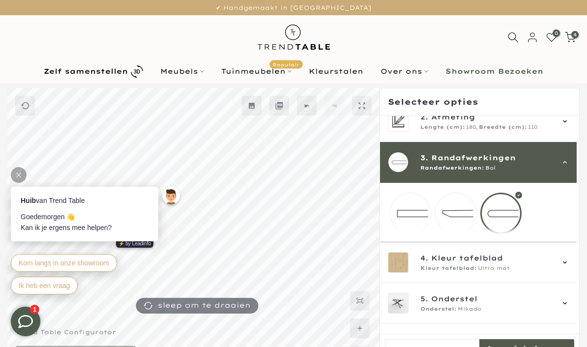
click at [569, 307] on icon at bounding box center [565, 303] width 8 height 8
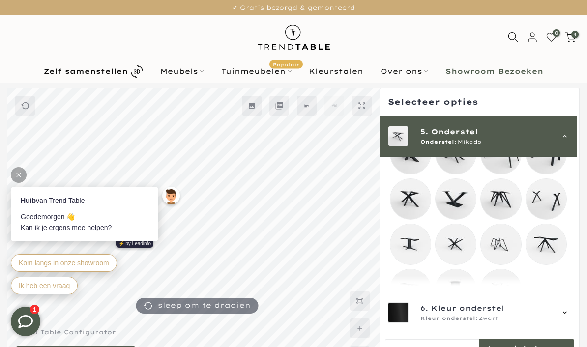
scroll to position [241, 0]
click at [508, 299] on mmq-loader at bounding box center [501, 290] width 40 height 40
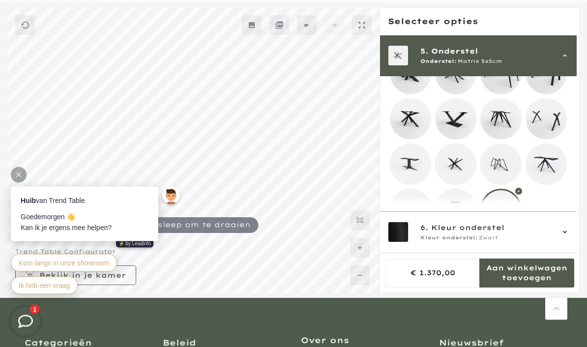
scroll to position [81, 0]
click at [577, 253] on div "6. Kleur onderstel Kleur onderstel: Zwart" at bounding box center [478, 232] width 197 height 41
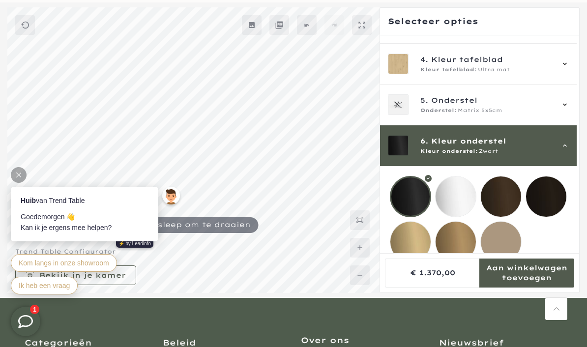
scroll to position [101, 0]
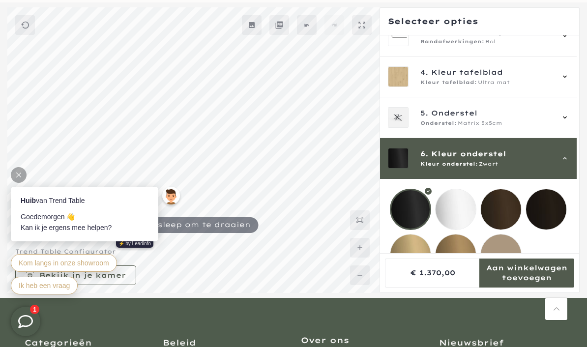
click at [416, 205] on div at bounding box center [410, 209] width 41 height 41
click at [25, 173] on div at bounding box center [19, 175] width 16 height 16
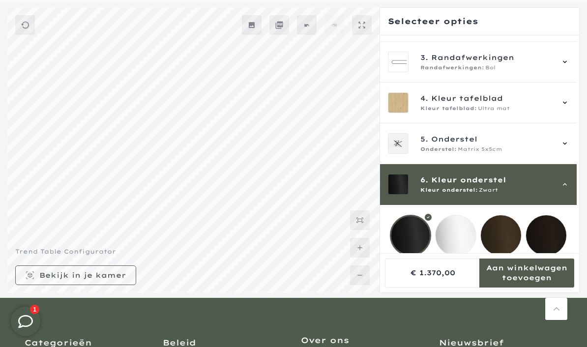
scroll to position [75, 0]
click at [569, 104] on icon at bounding box center [565, 103] width 8 height 8
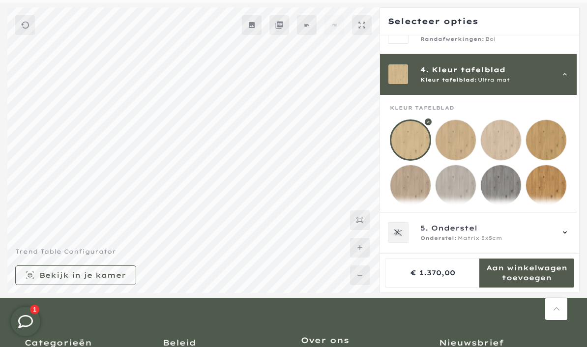
scroll to position [122, 0]
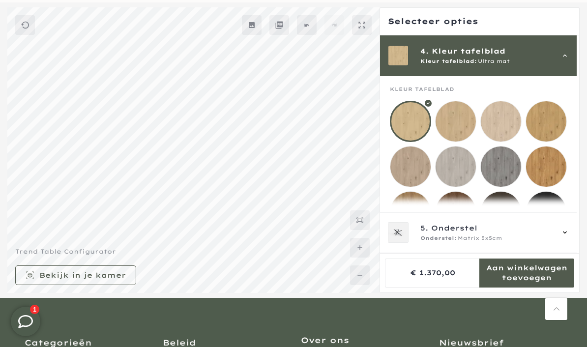
click at [408, 166] on mmq-loader at bounding box center [410, 166] width 40 height 40
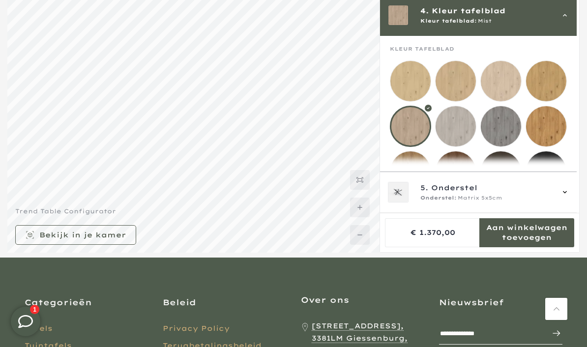
scroll to position [88, 0]
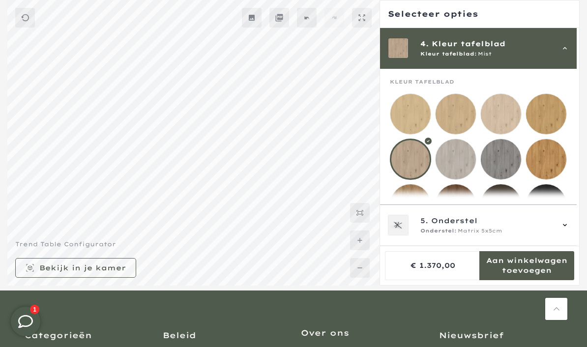
click at [115, 273] on mmq-formatted-message at bounding box center [82, 268] width 87 height 10
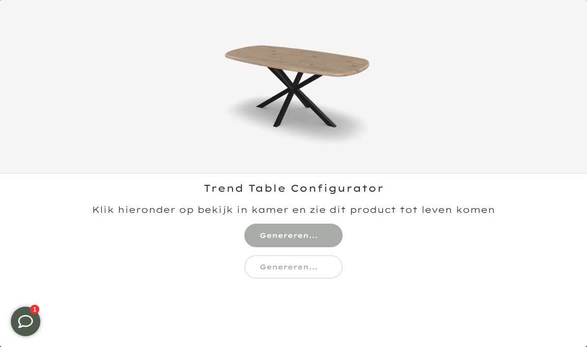
click at [303, 232] on div "Trend Table Configurator" at bounding box center [293, 259] width 587 height 173
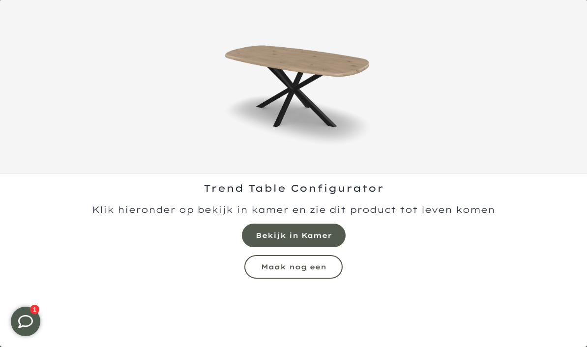
click at [311, 226] on mmq-button at bounding box center [294, 236] width 104 height 24
